Goal: Find specific fact: Find specific fact

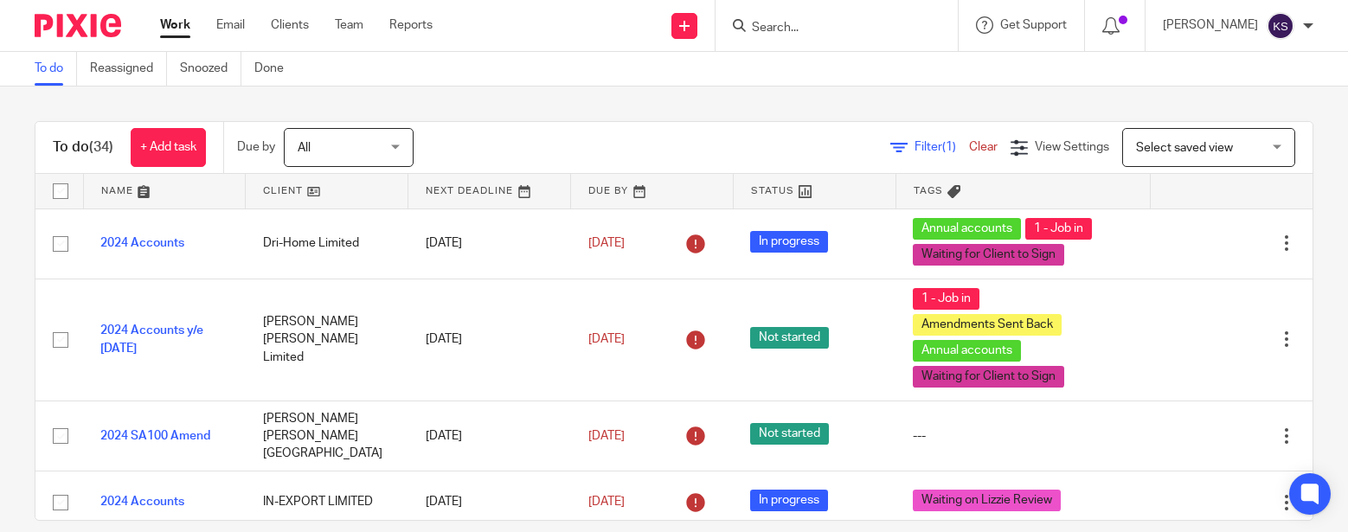
drag, startPoint x: 0, startPoint y: 0, endPoint x: 815, endPoint y: 31, distance: 815.4
click at [815, 31] on input "Search" at bounding box center [828, 29] width 156 height 16
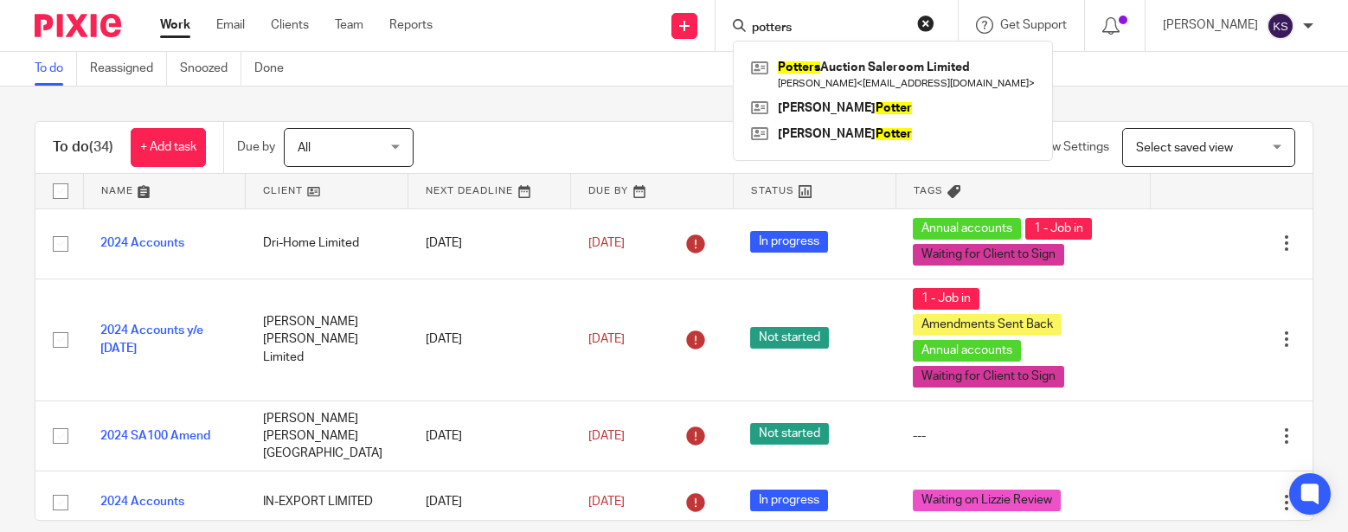
type input "potters"
click button "submit" at bounding box center [0, 0] width 0 height 0
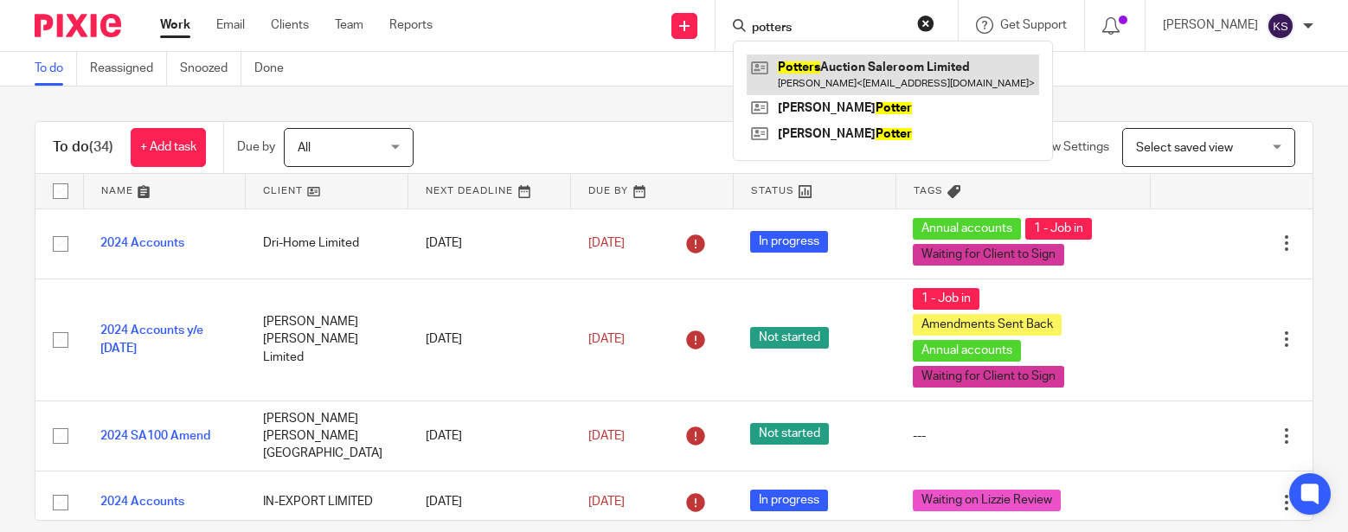
click at [880, 67] on link at bounding box center [892, 74] width 292 height 40
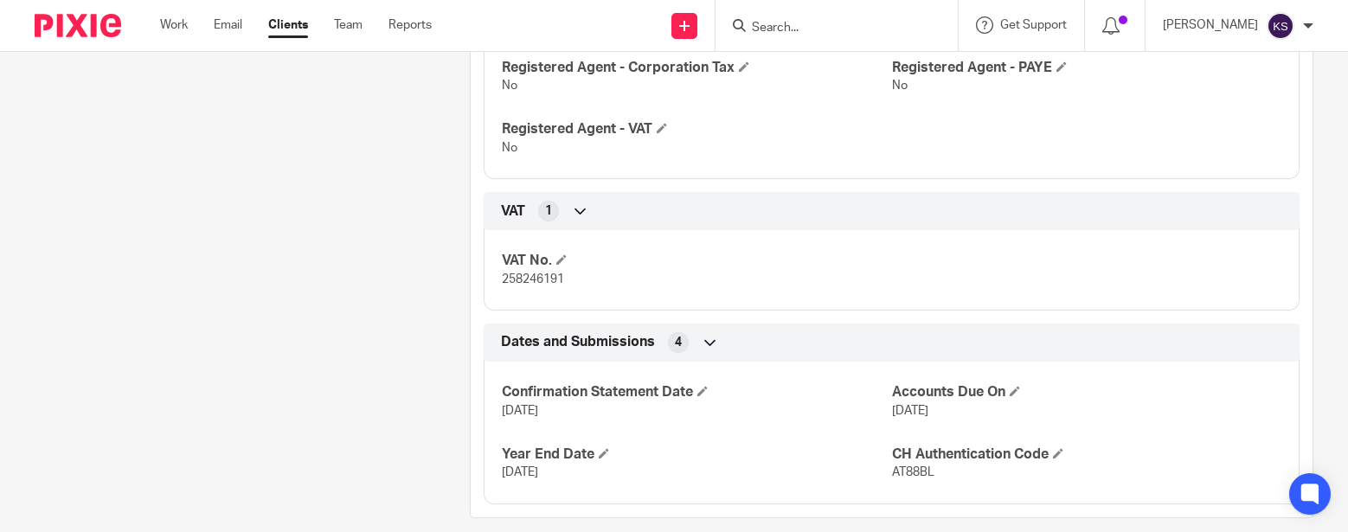
scroll to position [925, 0]
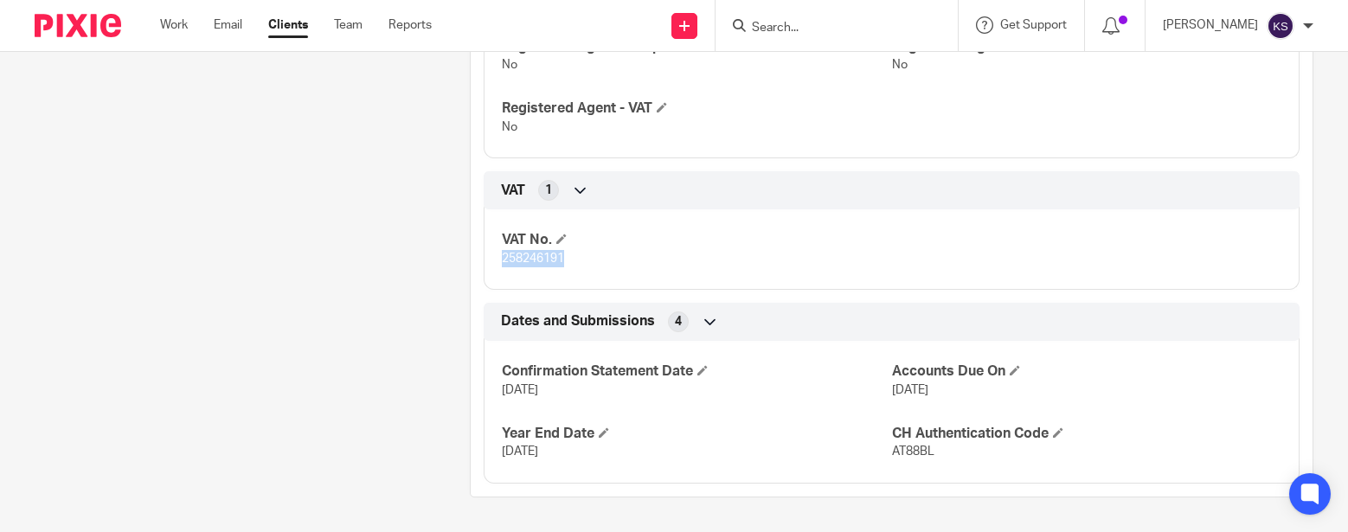
drag, startPoint x: 574, startPoint y: 256, endPoint x: 496, endPoint y: 258, distance: 78.7
click at [496, 258] on div "VAT No. 258246191" at bounding box center [892, 242] width 816 height 93
copy span "258246191"
